Goal: Information Seeking & Learning: Learn about a topic

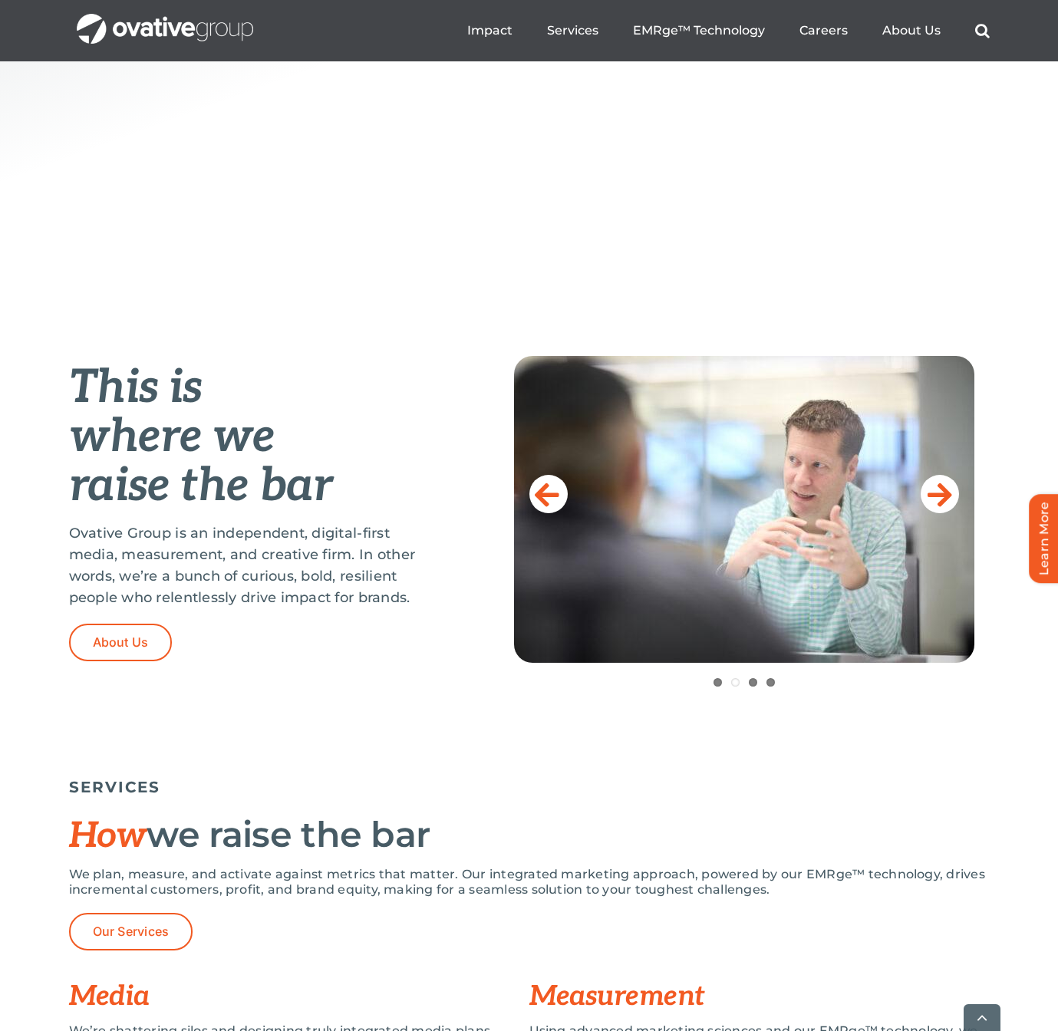
scroll to position [851, 0]
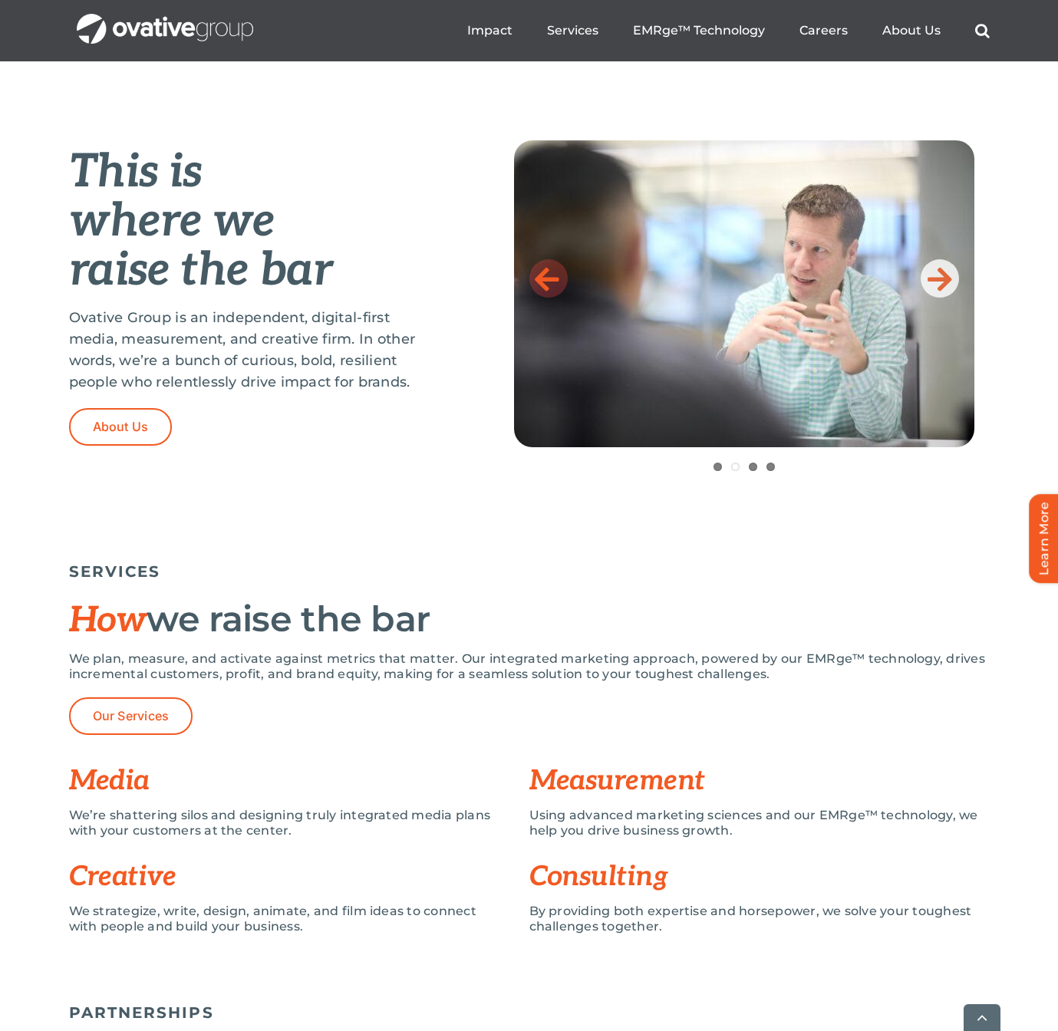
click at [554, 278] on icon at bounding box center [547, 278] width 25 height 31
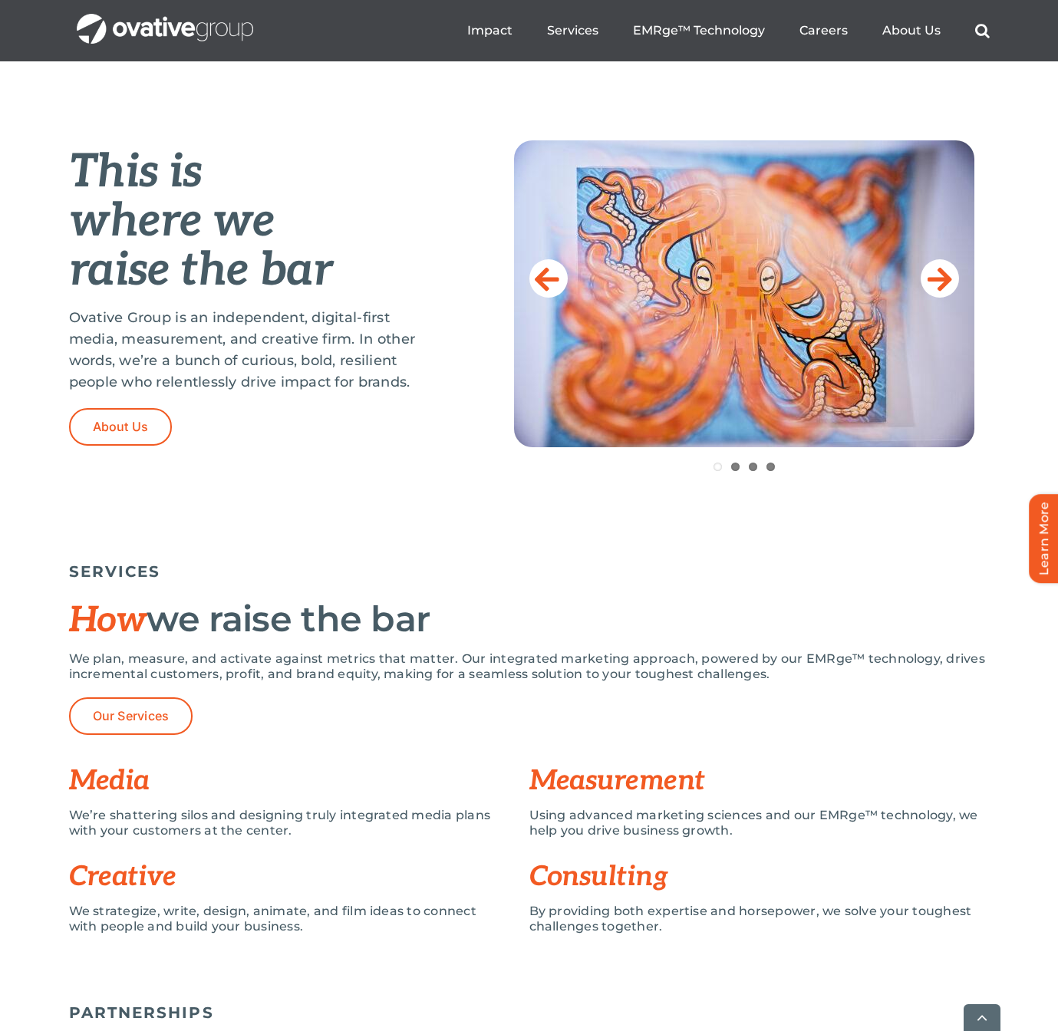
drag, startPoint x: 709, startPoint y: 281, endPoint x: 411, endPoint y: -797, distance: 1118.8
drag, startPoint x: 697, startPoint y: 204, endPoint x: 255, endPoint y: -410, distance: 757.1
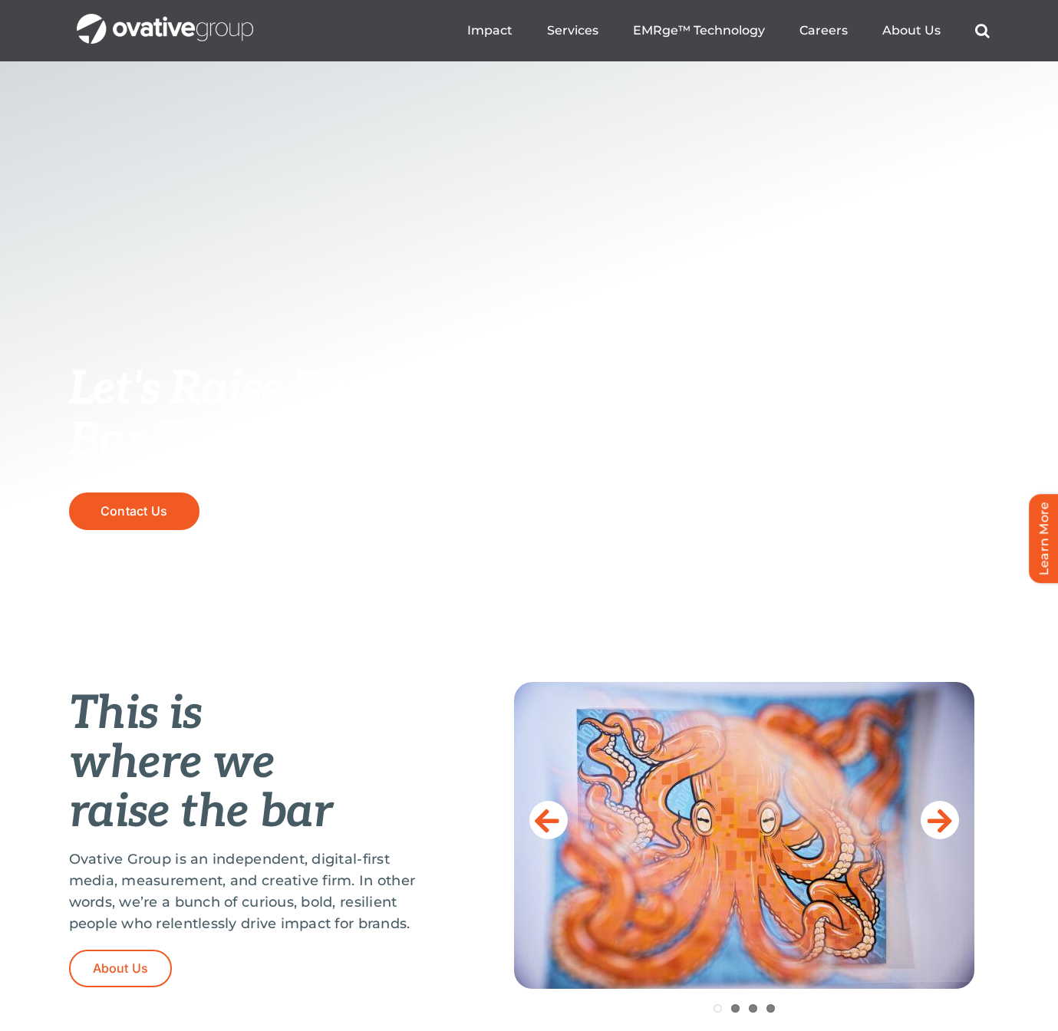
scroll to position [0, 0]
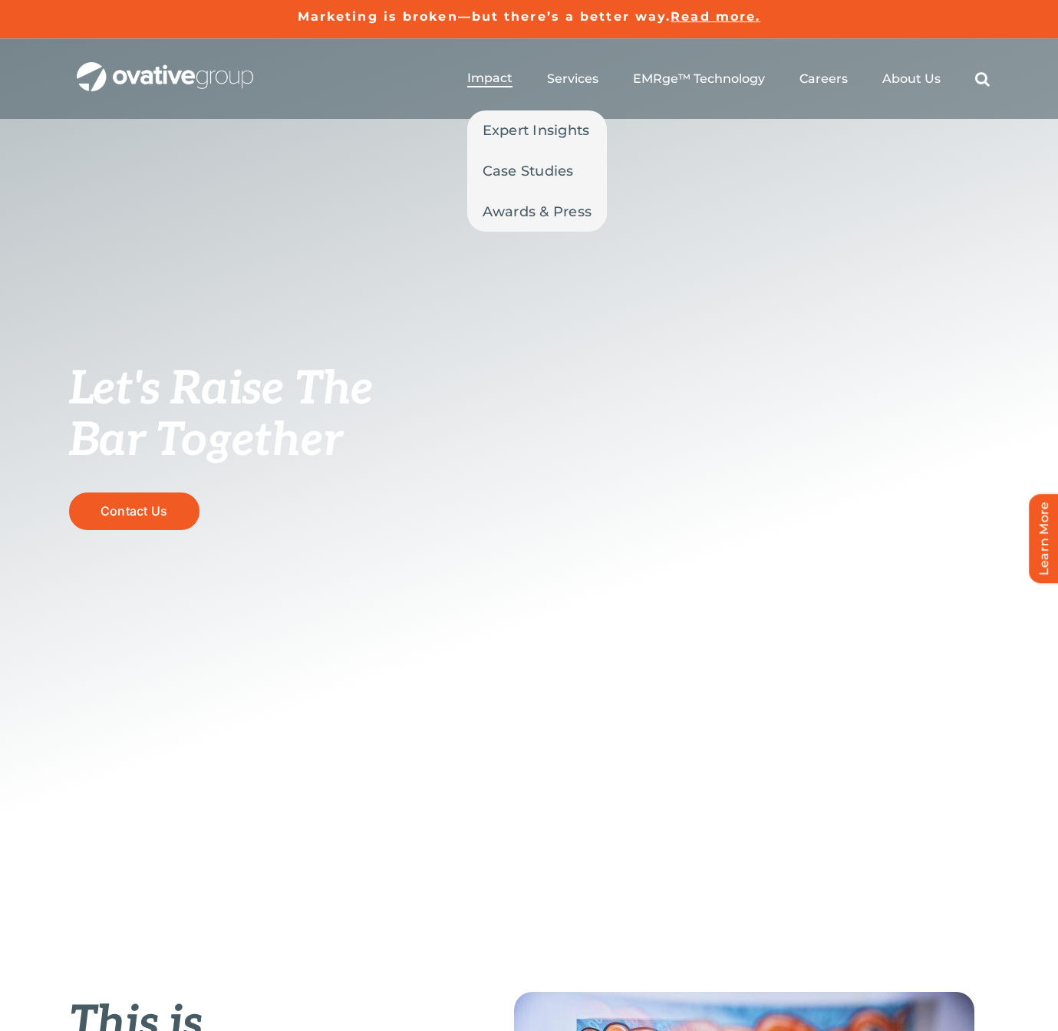
click at [494, 84] on span "Impact" at bounding box center [489, 78] width 45 height 15
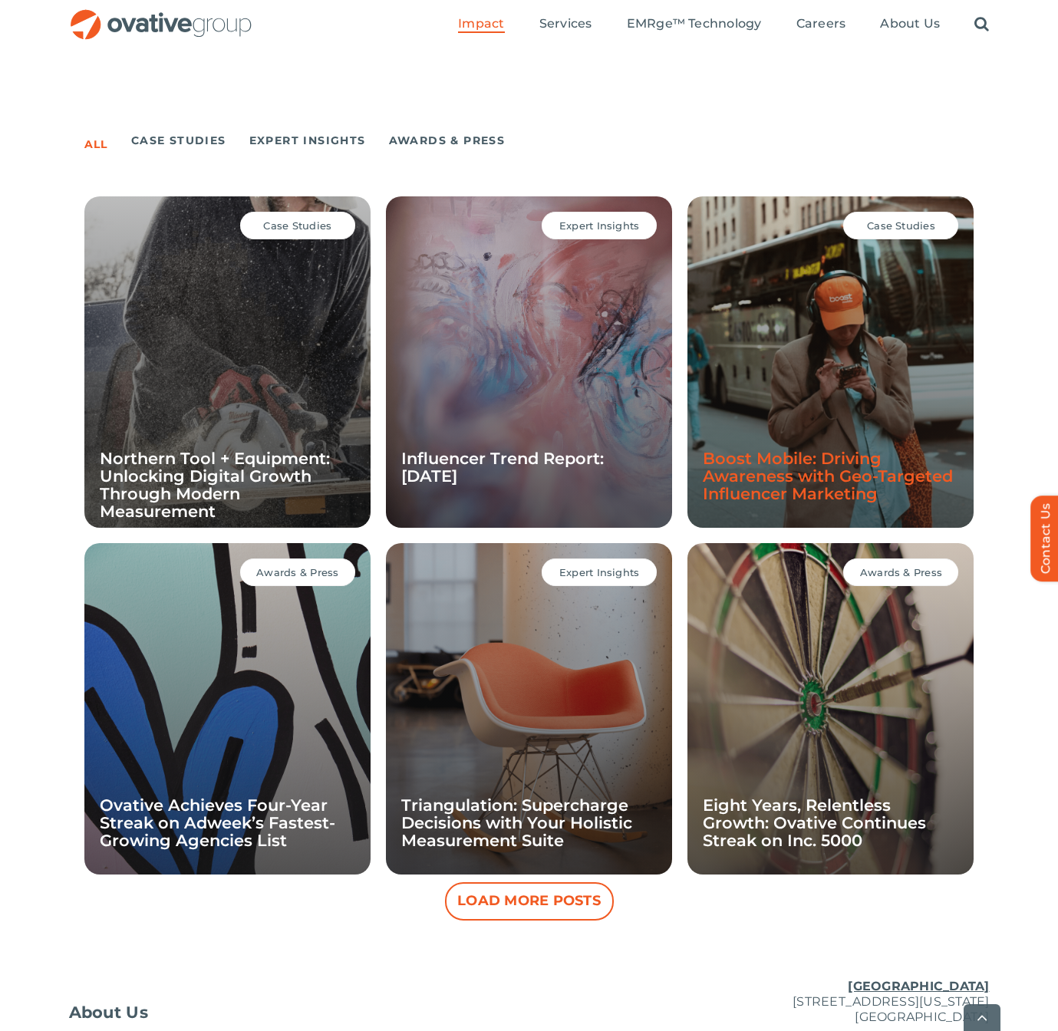
scroll to position [1025, 0]
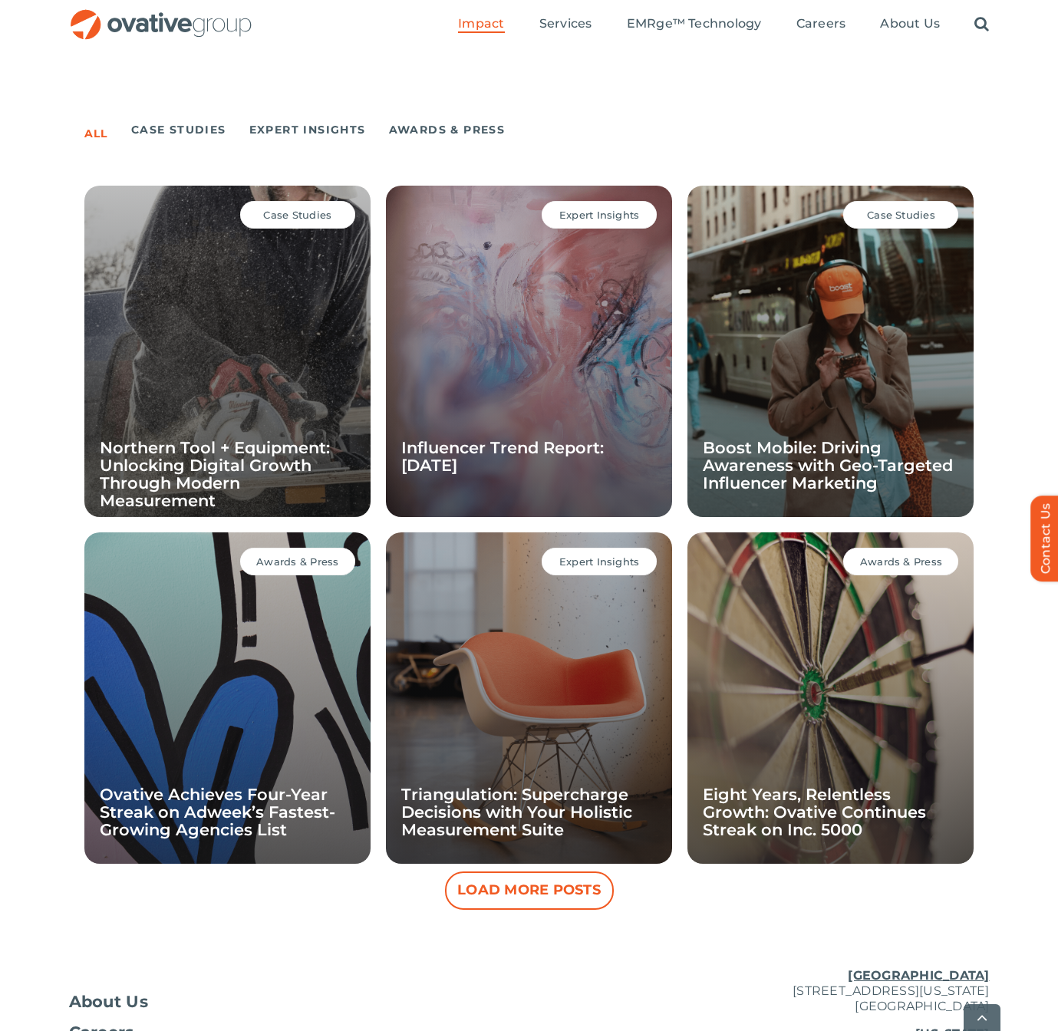
click at [309, 212] on span "Case Studies" at bounding box center [297, 215] width 68 height 12
click at [292, 352] on div "Case Studies Northern Tool + Equipment: Unlocking Digital Growth Through Modern…" at bounding box center [227, 351] width 286 height 331
click at [225, 370] on div "Case Studies Northern Tool + Equipment: Unlocking Digital Growth Through Modern…" at bounding box center [227, 351] width 286 height 331
click at [244, 484] on h4 "Northern Tool + Equipment: Unlocking Digital Growth Through Modern Measurement" at bounding box center [227, 474] width 255 height 71
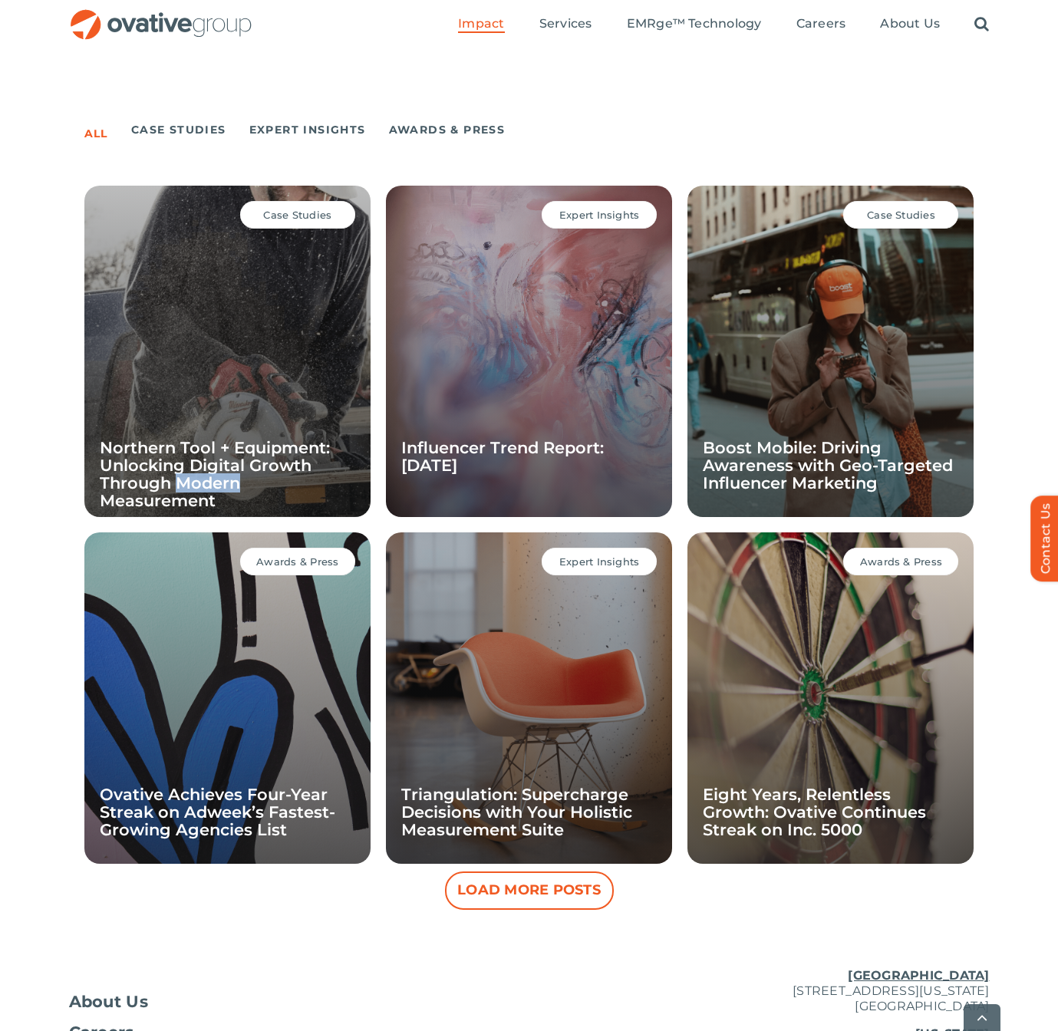
click at [246, 484] on h4 "Northern Tool + Equipment: Unlocking Digital Growth Through Modern Measurement" at bounding box center [227, 474] width 255 height 71
click at [547, 901] on button "Load More Posts" at bounding box center [529, 890] width 169 height 38
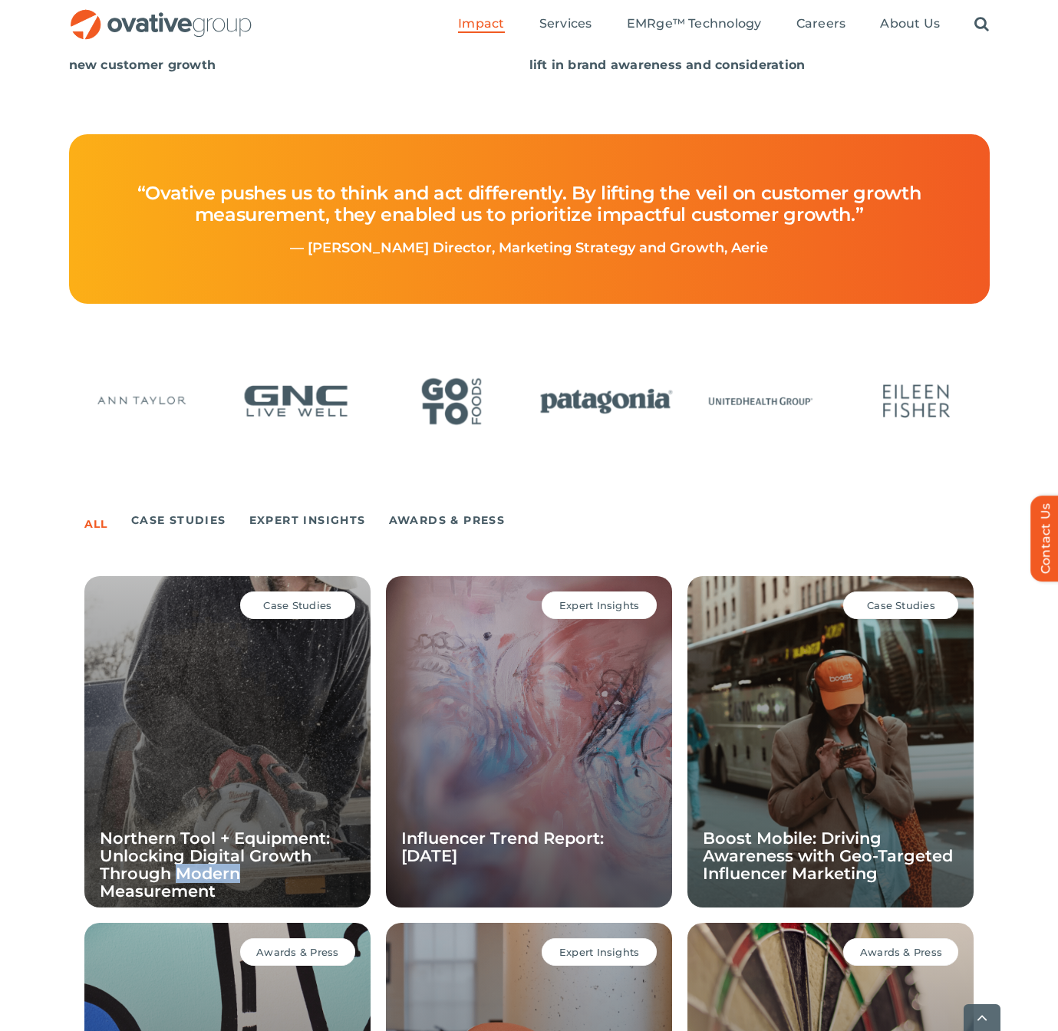
scroll to position [644, 0]
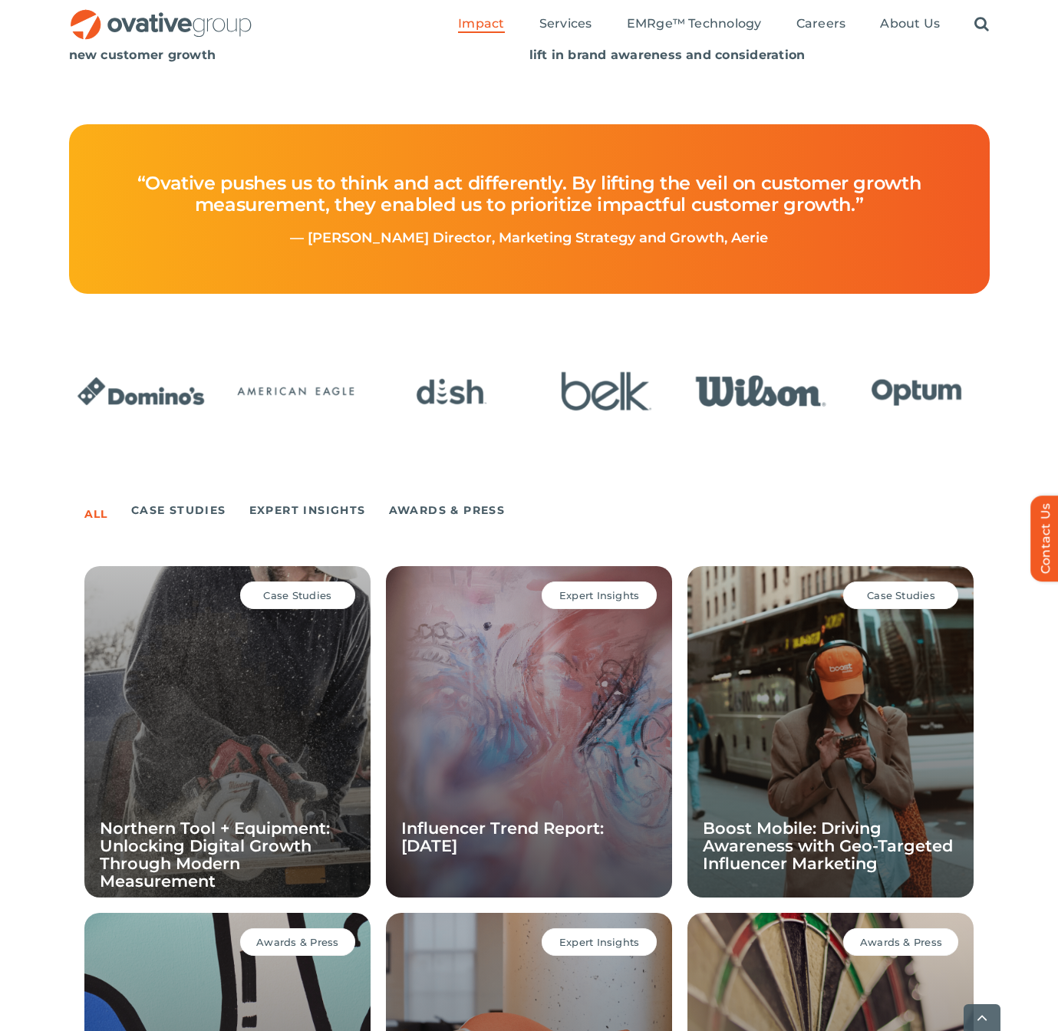
click at [288, 597] on span "Case Studies" at bounding box center [297, 595] width 68 height 12
click at [252, 679] on div "Case Studies Northern Tool + Equipment: Unlocking Digital Growth Through Modern…" at bounding box center [227, 731] width 286 height 331
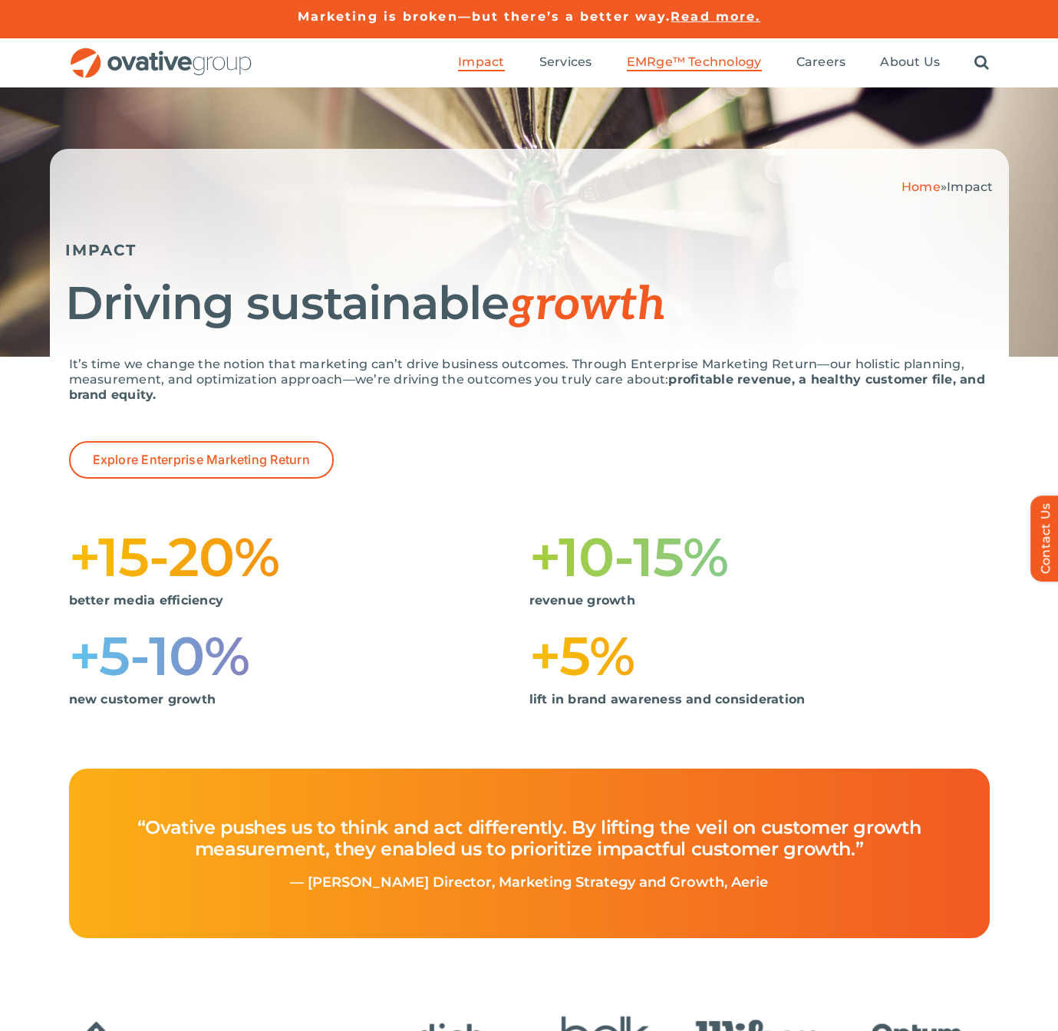
click at [664, 62] on span "EMRge™ Technology" at bounding box center [694, 61] width 135 height 15
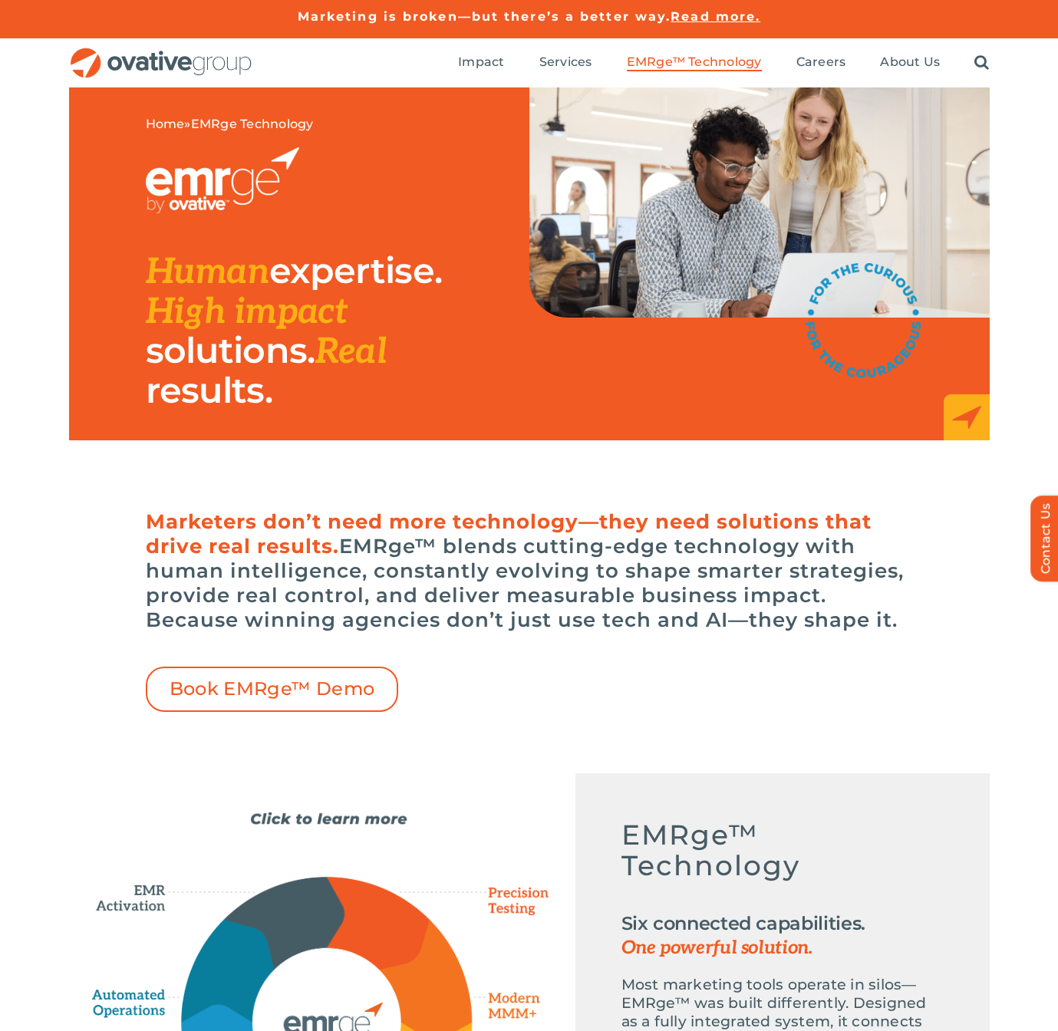
click at [193, 70] on img "OG_Full_horizontal_RGB" at bounding box center [161, 63] width 184 height 31
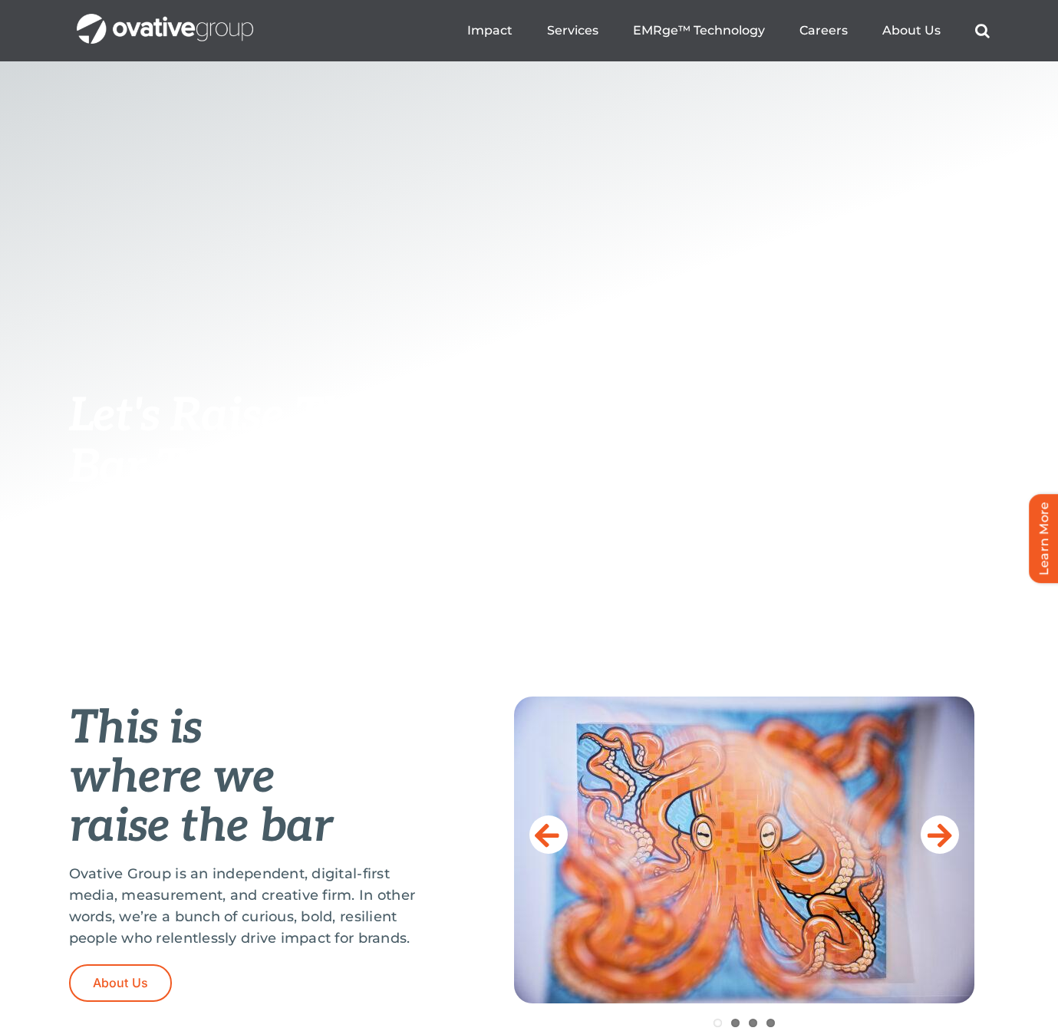
click at [649, 385] on div "Let's Raise The Bar Together Contact Us" at bounding box center [529, 209] width 1058 height 930
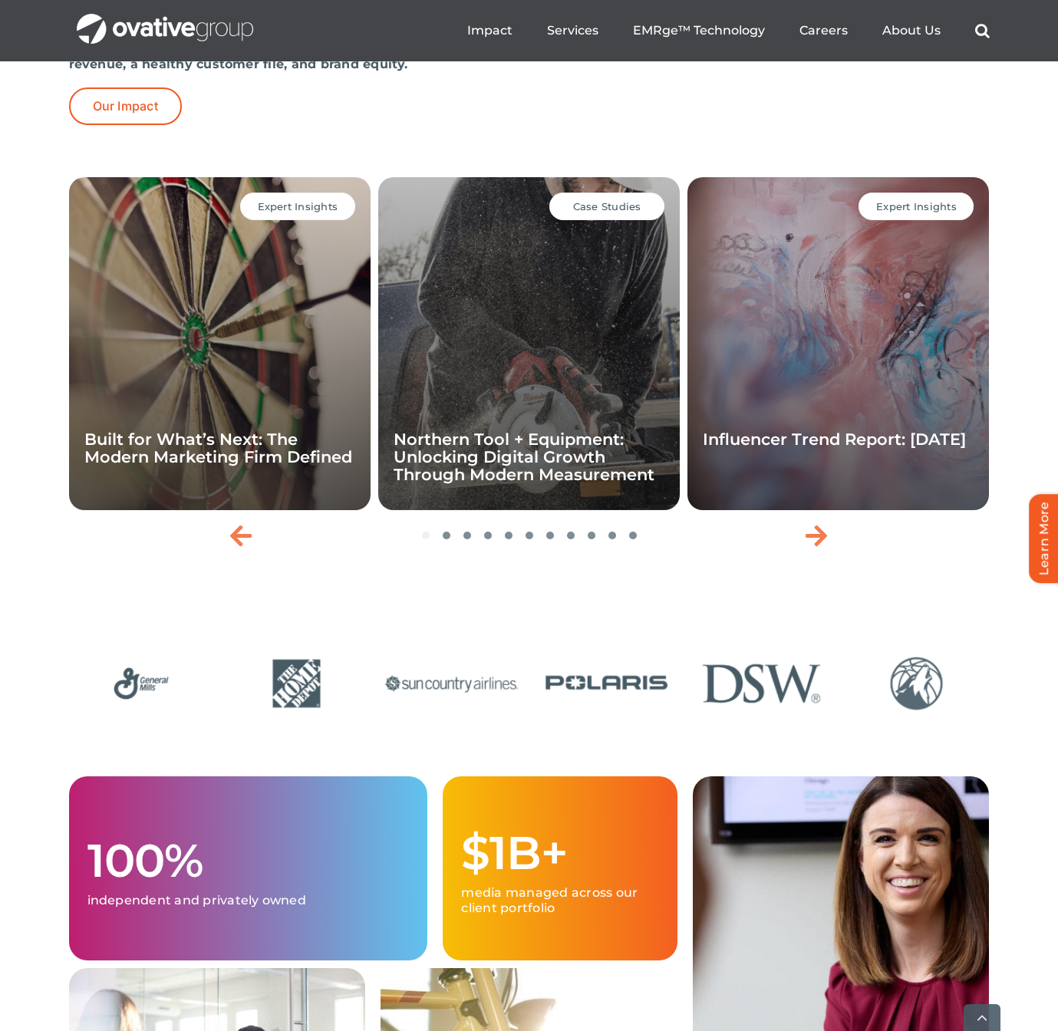
scroll to position [3762, 0]
